Goal: Task Accomplishment & Management: Use online tool/utility

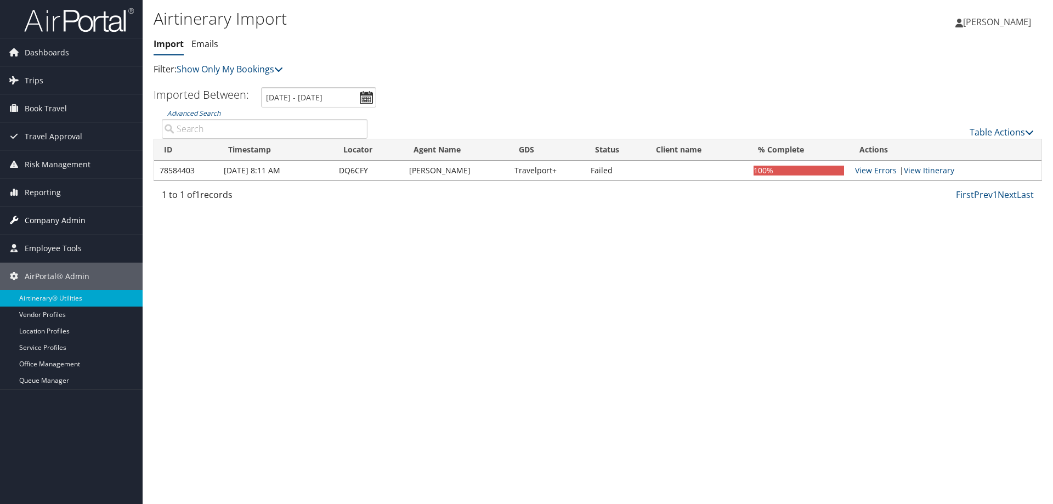
click at [41, 212] on span "Company Admin" at bounding box center [55, 220] width 61 height 27
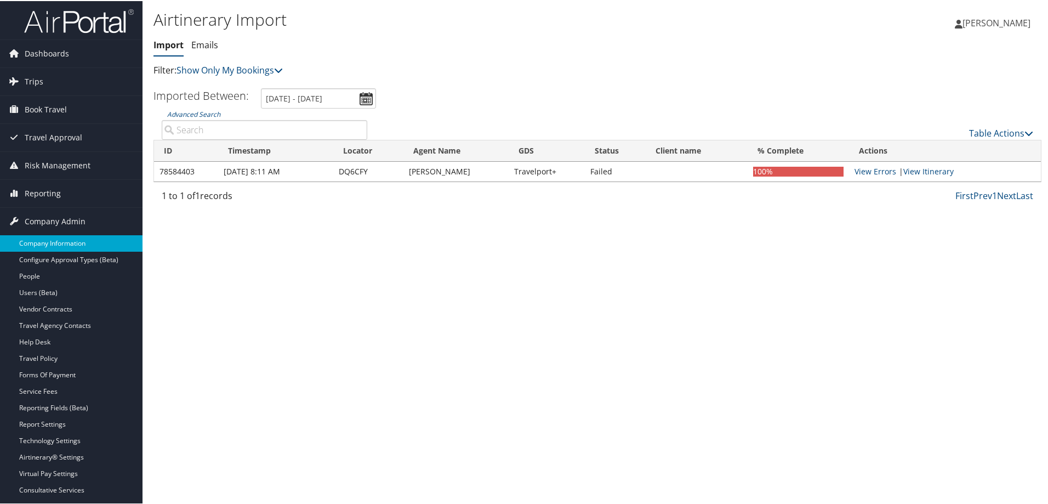
click at [53, 243] on link "Company Information" at bounding box center [71, 242] width 143 height 16
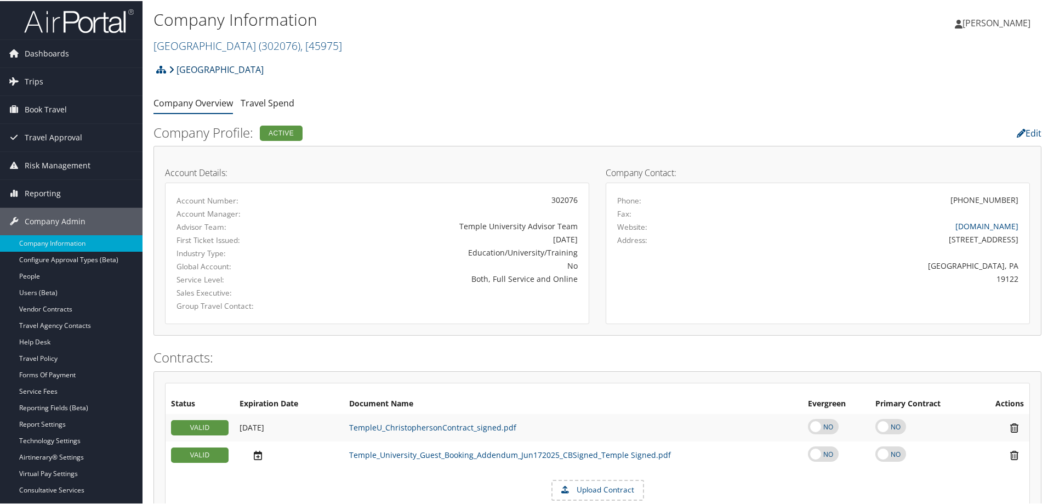
click at [211, 66] on link "[GEOGRAPHIC_DATA]" at bounding box center [216, 69] width 95 height 22
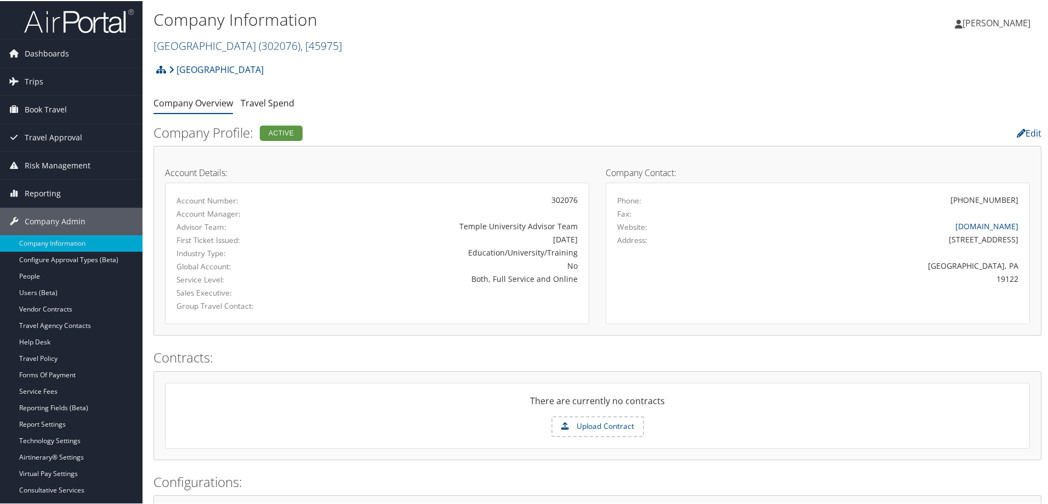
click at [197, 41] on link "Temple University ( 302076 ) , [ 45975 ]" at bounding box center [248, 44] width 189 height 15
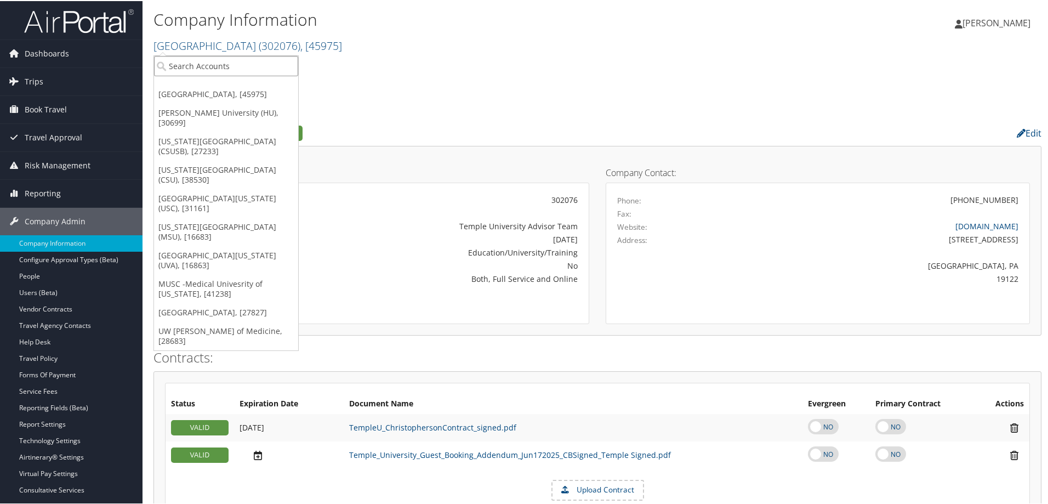
click at [193, 62] on input "search" at bounding box center [226, 65] width 144 height 20
type input "lsu"
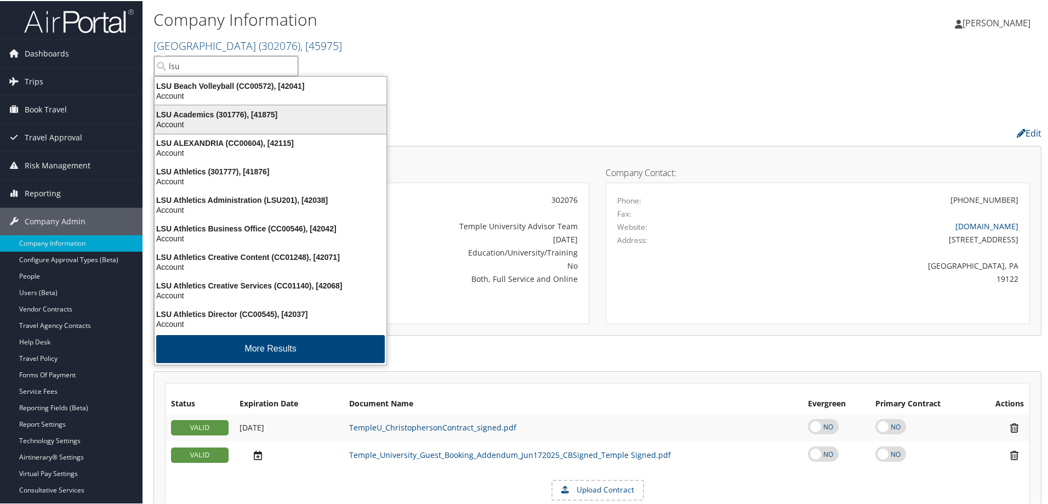
click at [273, 115] on div "LSU Academics (301776), [41875]" at bounding box center [270, 114] width 245 height 10
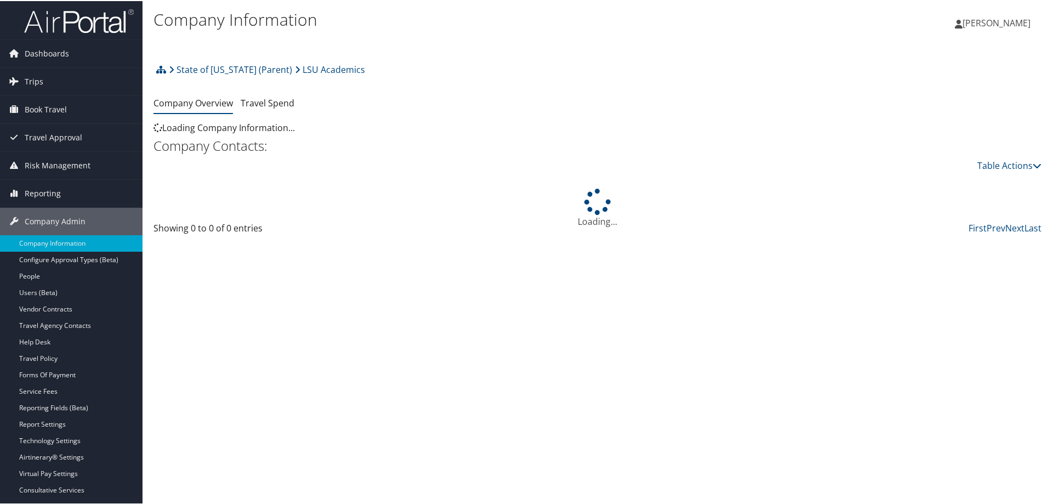
click at [71, 355] on link "Travel Policy" at bounding box center [71, 357] width 143 height 16
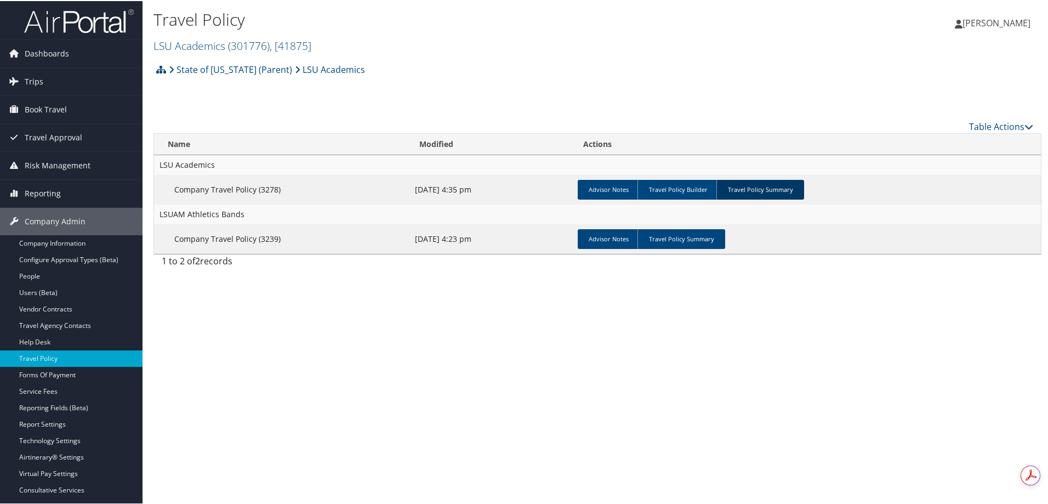
click at [742, 189] on link "Travel Policy Summary" at bounding box center [761, 189] width 88 height 20
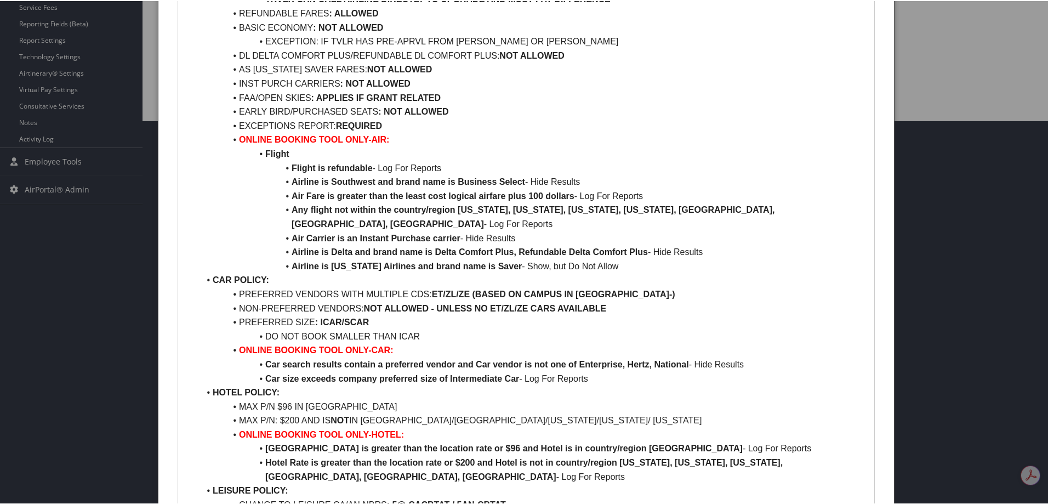
scroll to position [439, 0]
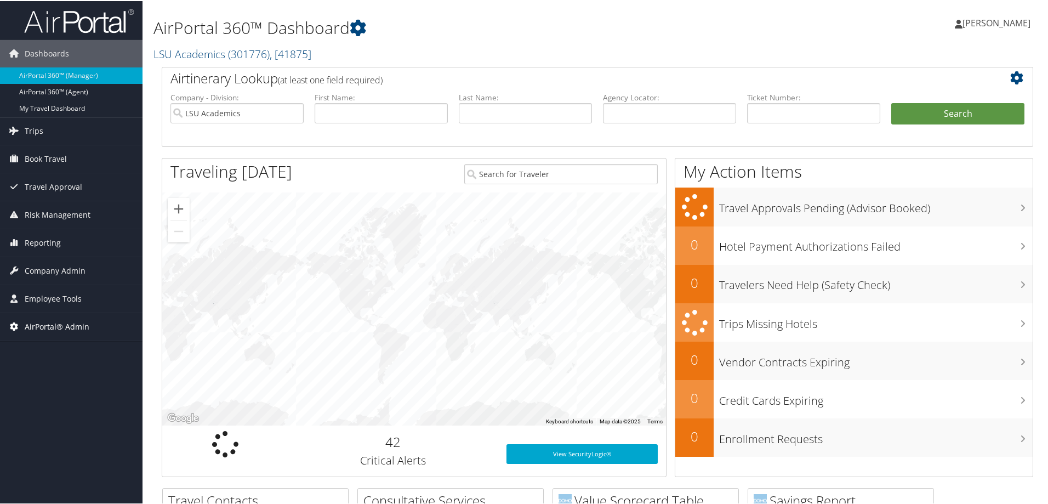
click at [65, 320] on span "AirPortal® Admin" at bounding box center [57, 325] width 65 height 27
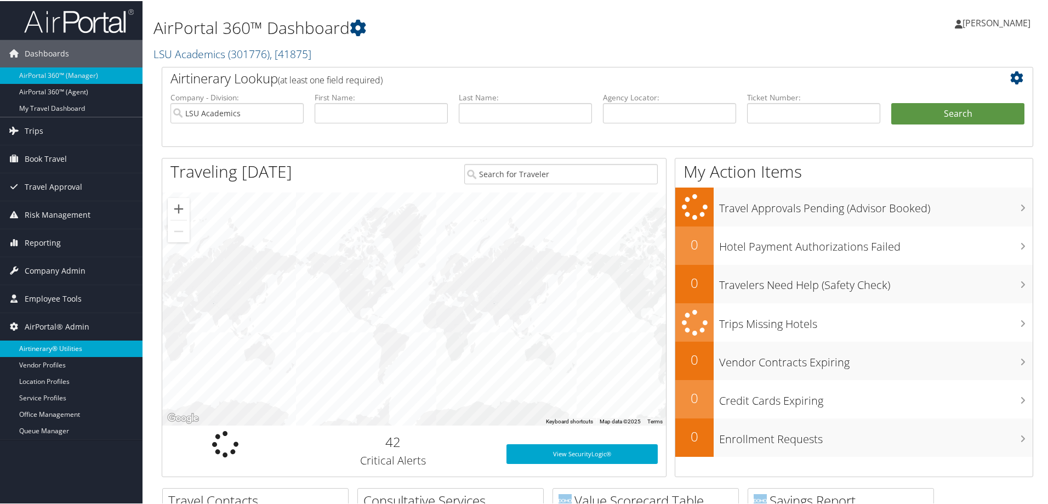
click at [49, 348] on link "Airtinerary® Utilities" at bounding box center [71, 347] width 143 height 16
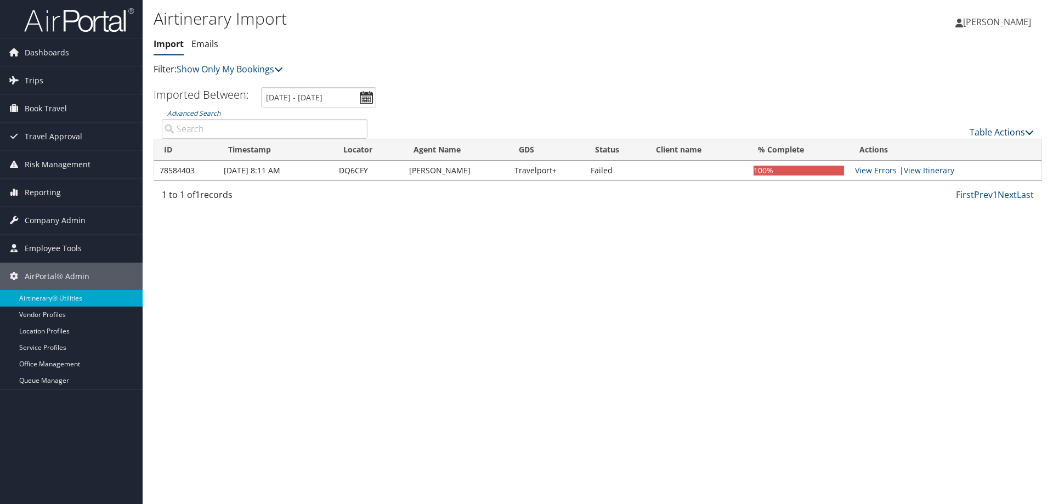
click at [1008, 130] on link "Table Actions" at bounding box center [1001, 132] width 64 height 12
click at [947, 162] on link "Import Itinerary" at bounding box center [965, 167] width 144 height 19
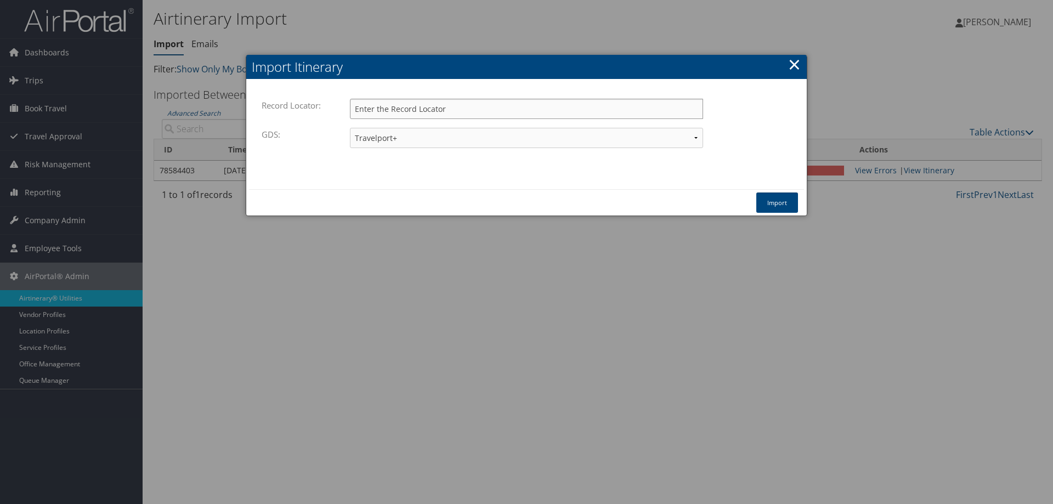
click at [462, 111] on input "Record Locator:" at bounding box center [526, 109] width 353 height 20
paste input "DD0S9X"
type input "DD0S9X"
click at [779, 198] on button "Import" at bounding box center [777, 202] width 42 height 20
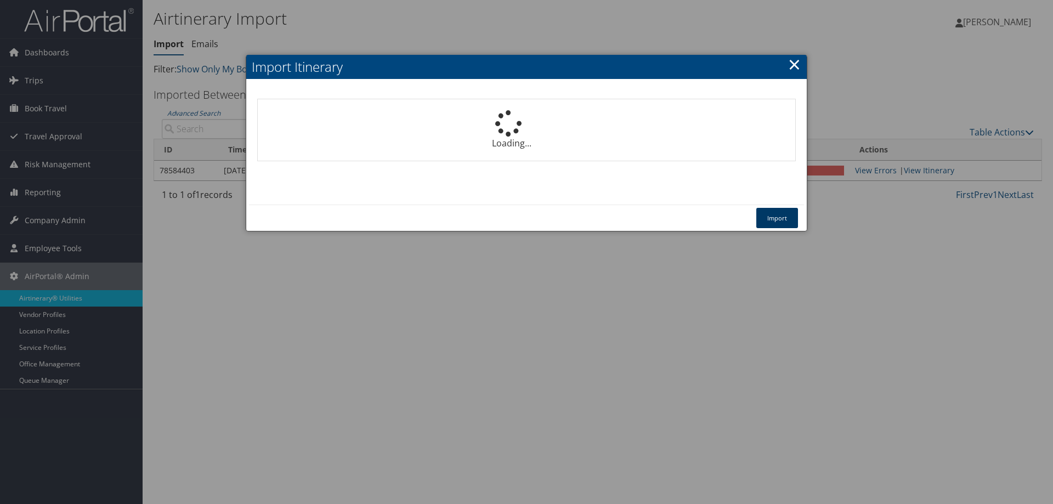
select select "1P"
